Goal: Information Seeking & Learning: Learn about a topic

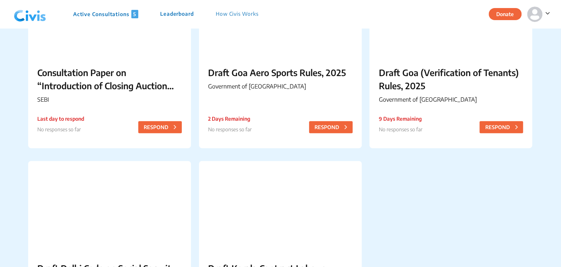
scroll to position [129, 0]
click at [259, 67] on p "Draft Goa Aero Sports Rules, 2025" at bounding box center [280, 71] width 145 height 13
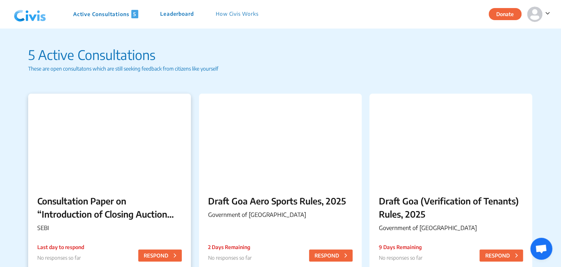
click at [81, 153] on div at bounding box center [109, 139] width 163 height 91
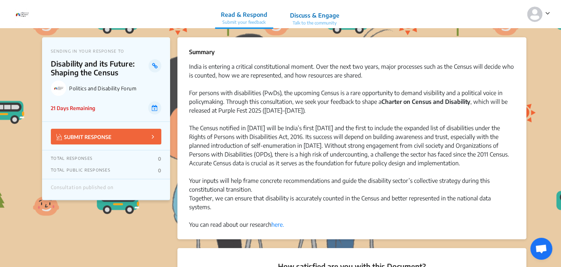
click at [19, 14] on img at bounding box center [22, 14] width 22 height 22
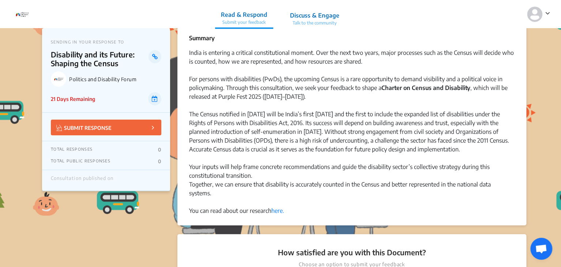
scroll to position [14, 0]
click at [277, 212] on link "here." at bounding box center [277, 210] width 13 height 7
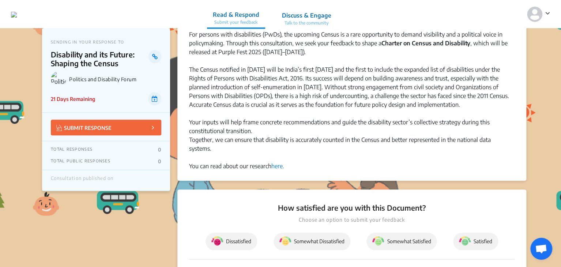
scroll to position [59, 0]
click at [280, 165] on link "here." at bounding box center [277, 165] width 13 height 7
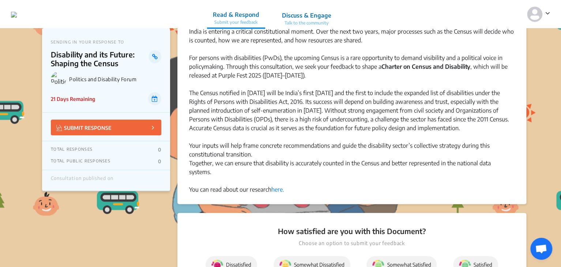
scroll to position [38, 0]
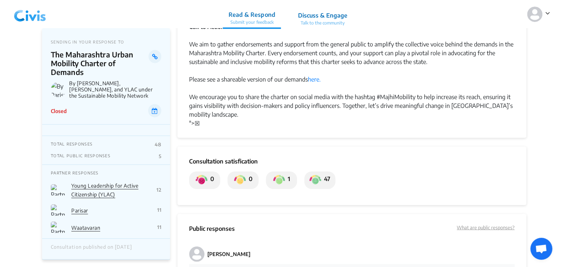
scroll to position [774, 0]
click at [84, 193] on link "Young Leadership for Active Citizenship (YLAC)" at bounding box center [104, 190] width 67 height 15
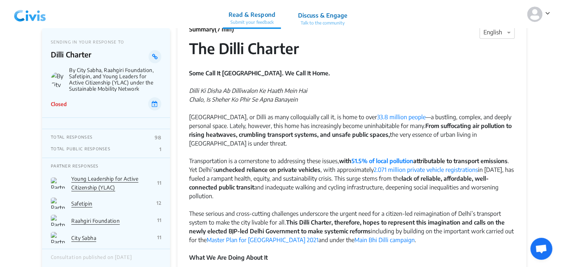
scroll to position [3, 0]
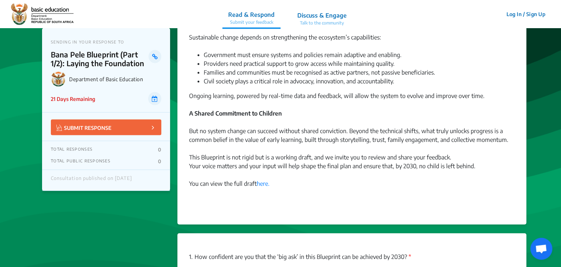
scroll to position [736, 0]
